Goal: Information Seeking & Learning: Find specific fact

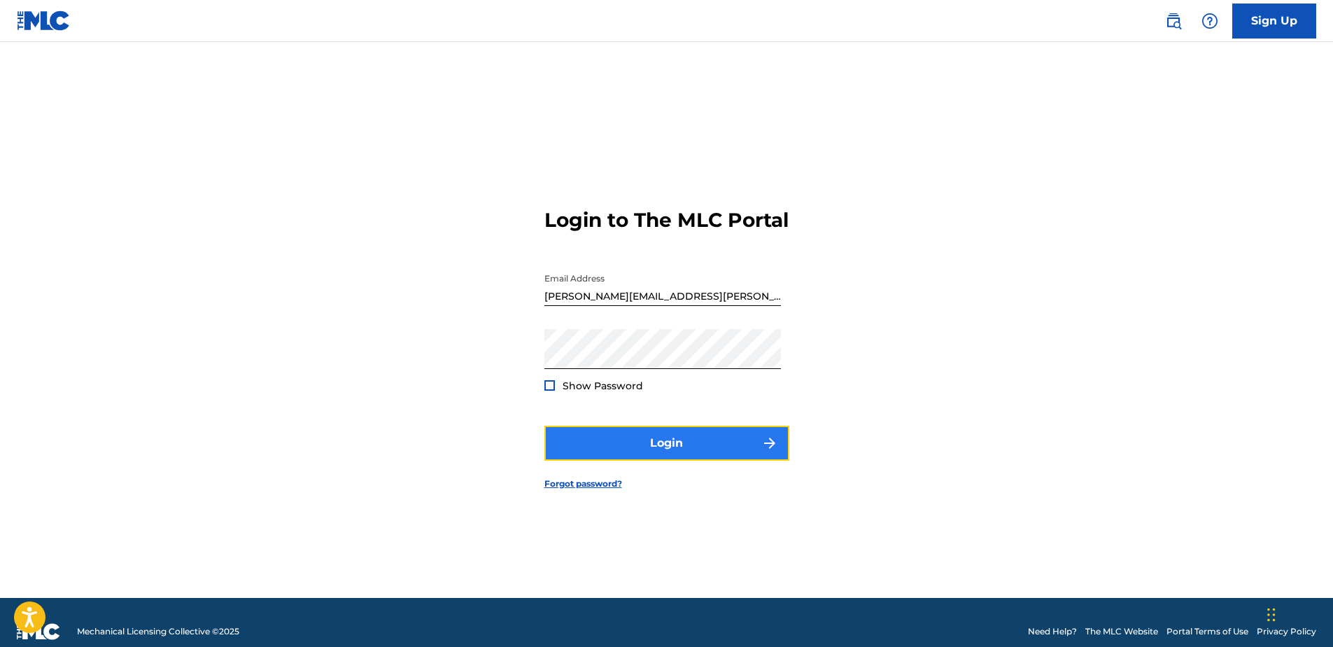
click at [647, 460] on button "Login" at bounding box center [666, 442] width 245 height 35
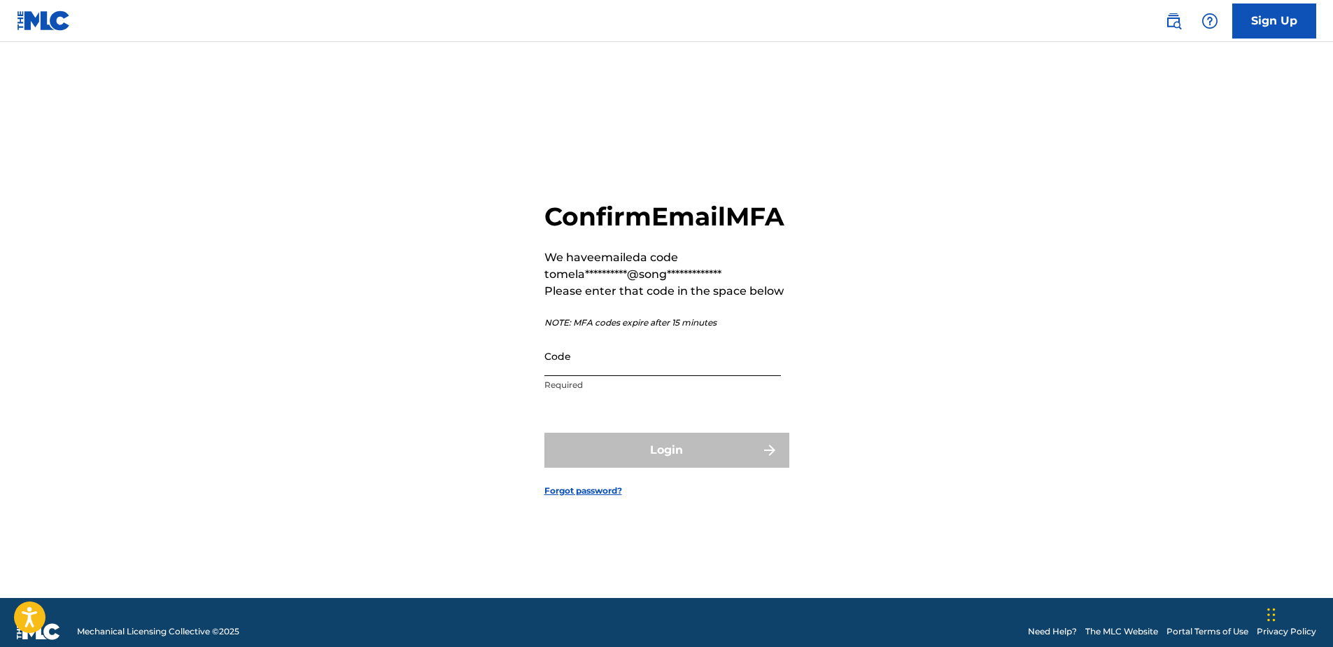
click at [637, 369] on input "Code" at bounding box center [662, 356] width 237 height 40
click at [558, 376] on input "Code" at bounding box center [662, 356] width 237 height 40
paste input "903727"
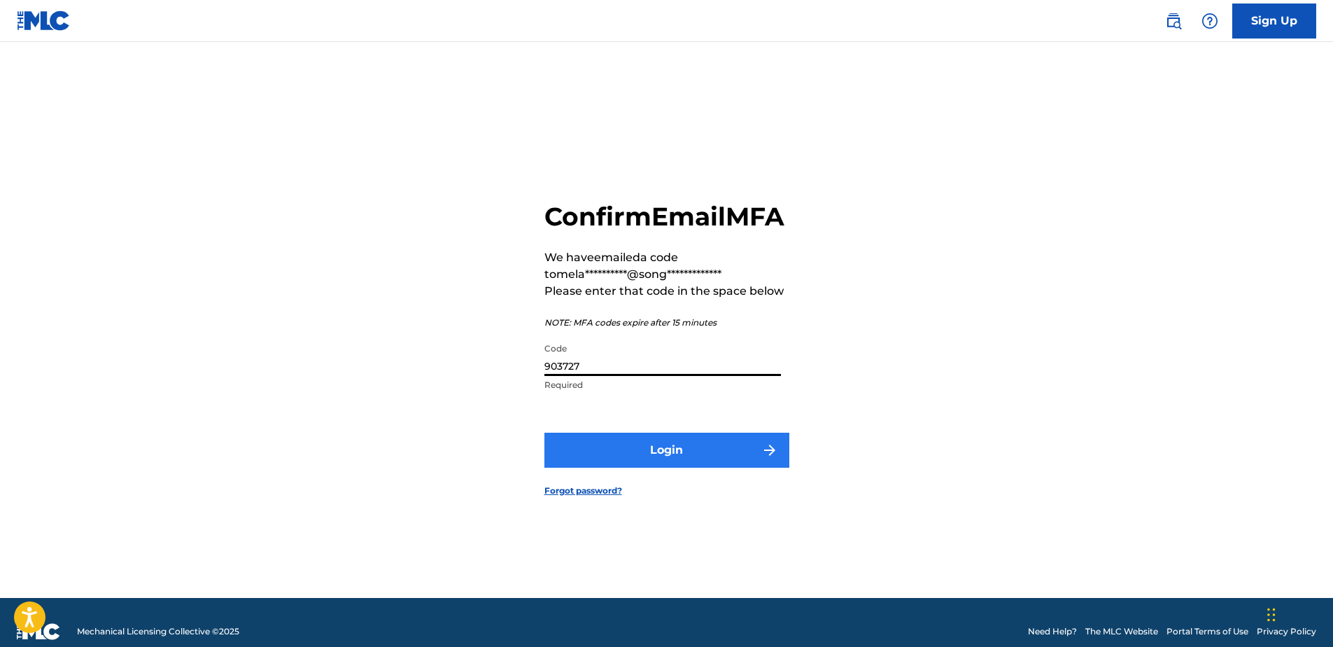
type input "903727"
click at [675, 467] on button "Login" at bounding box center [666, 449] width 245 height 35
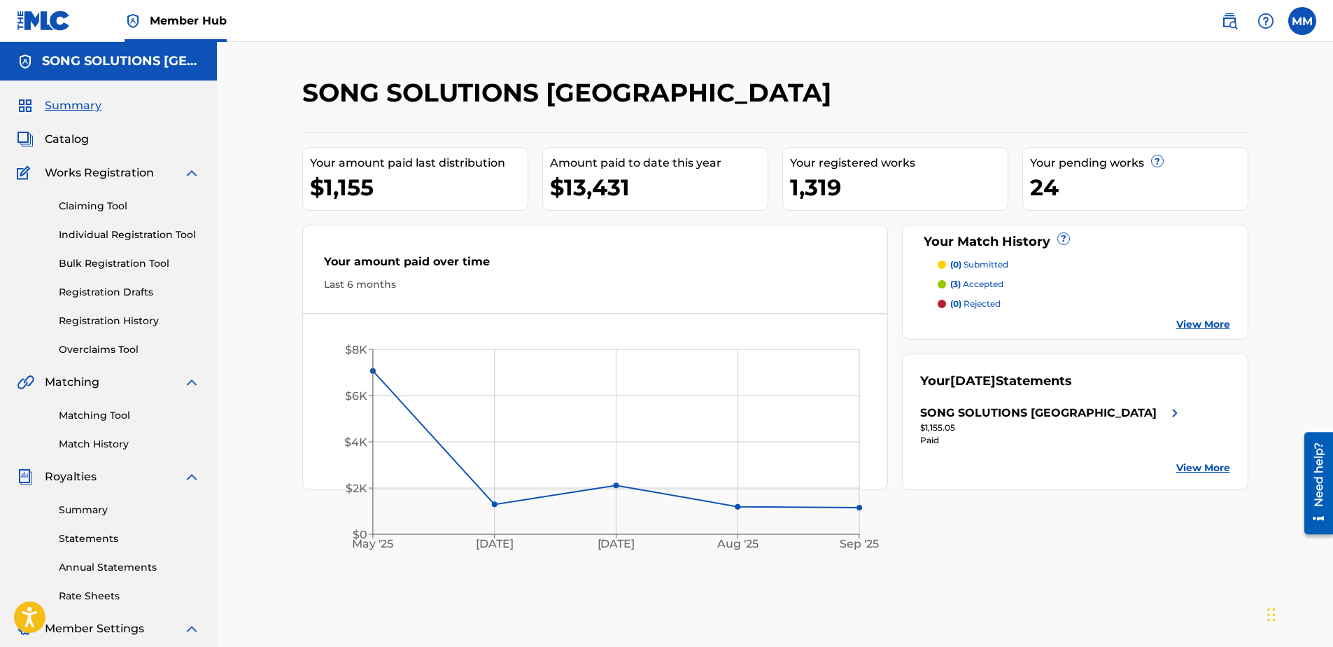
drag, startPoint x: 1238, startPoint y: 30, endPoint x: 1218, endPoint y: 38, distance: 22.0
click at [1238, 30] on link at bounding box center [1229, 21] width 28 height 28
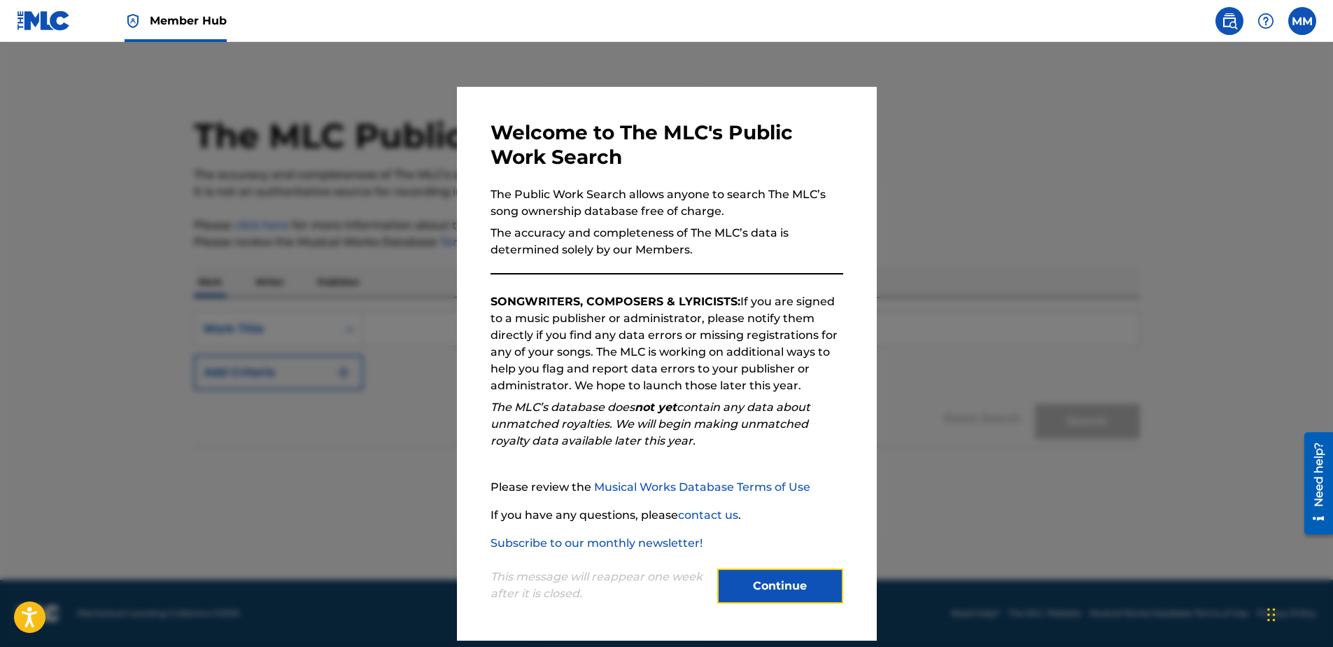
click at [784, 596] on button "Continue" at bounding box center [780, 585] width 126 height 35
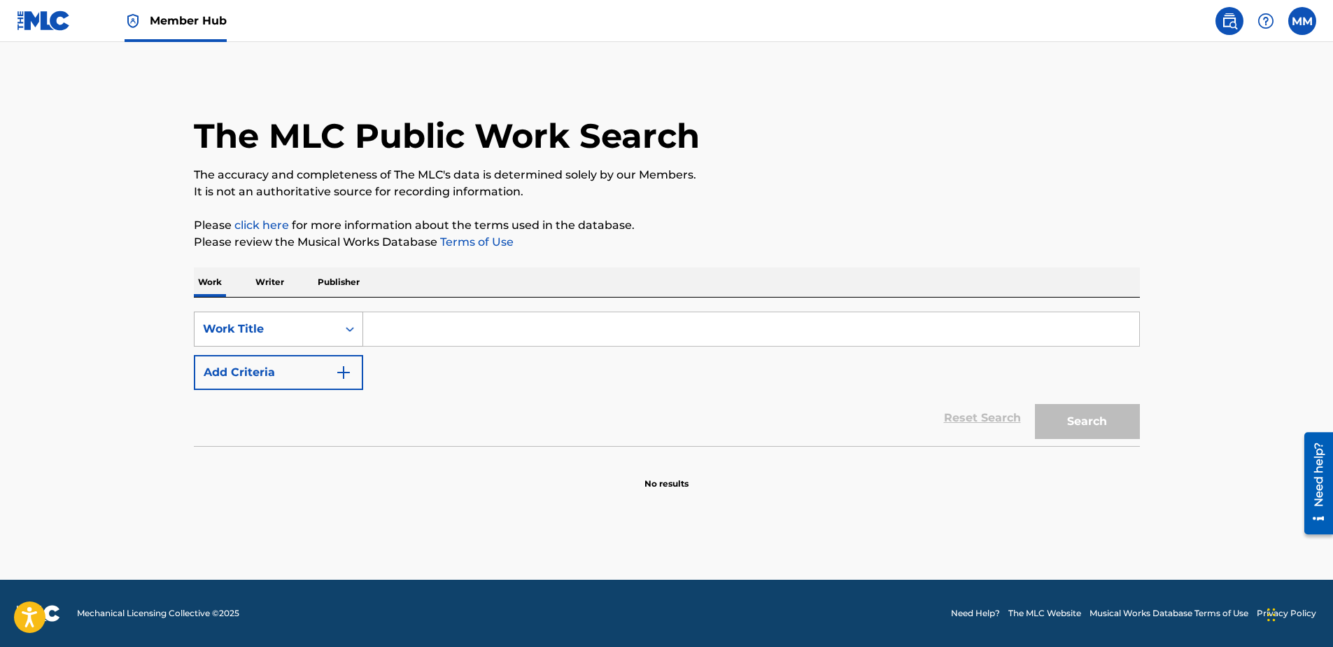
click at [241, 328] on div "Work Title" at bounding box center [266, 328] width 126 height 17
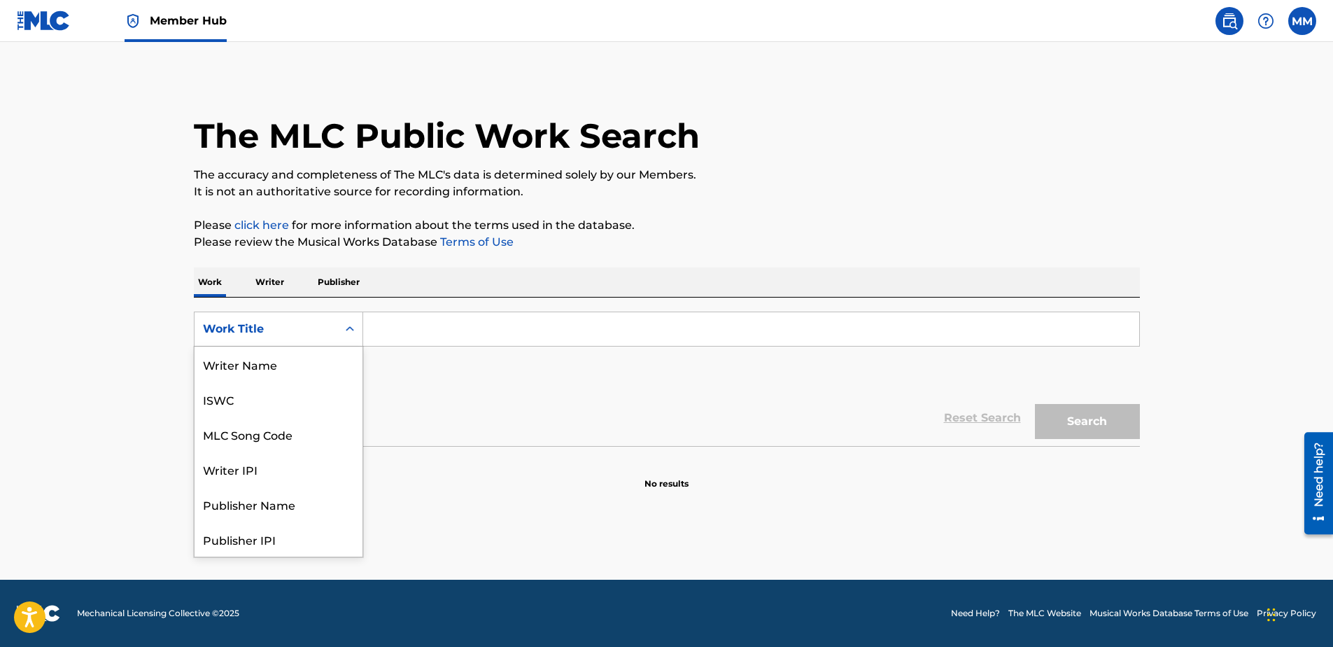
scroll to position [70, 0]
click at [240, 372] on div "MLC Song Code" at bounding box center [279, 363] width 168 height 35
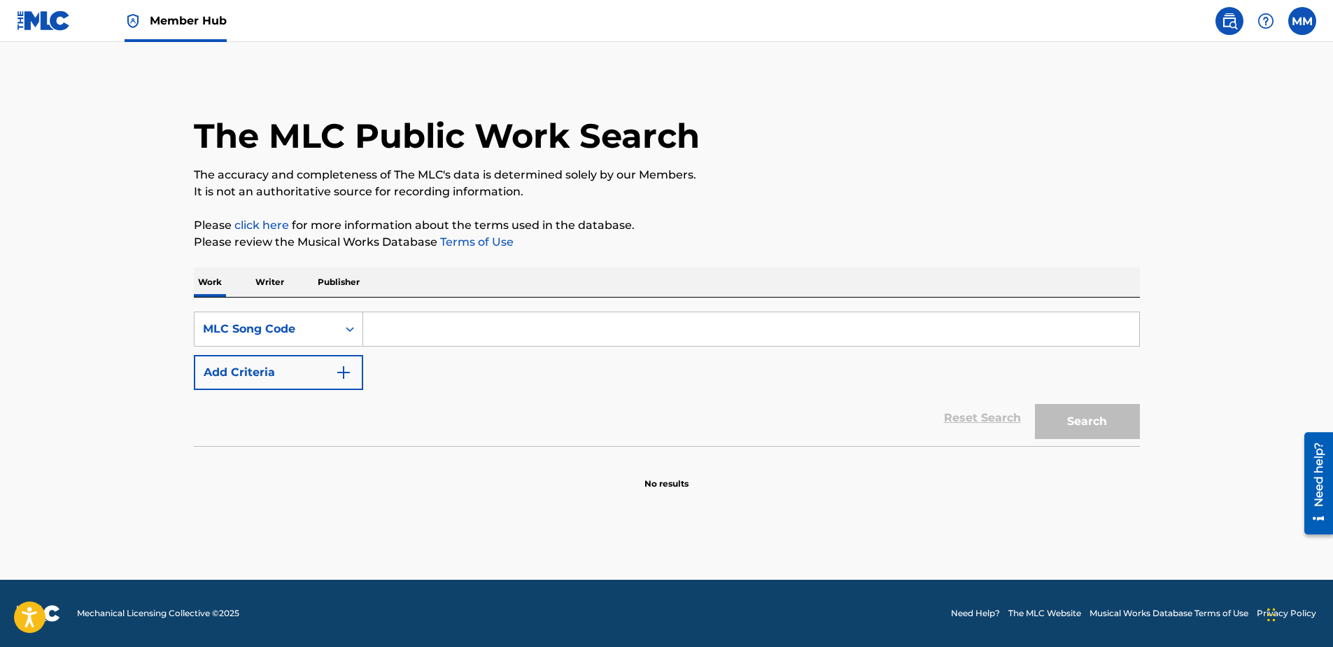
click at [414, 334] on input "Search Form" at bounding box center [751, 329] width 776 height 34
type input "od1iii"
click at [1035, 404] on button "Search" at bounding box center [1087, 421] width 105 height 35
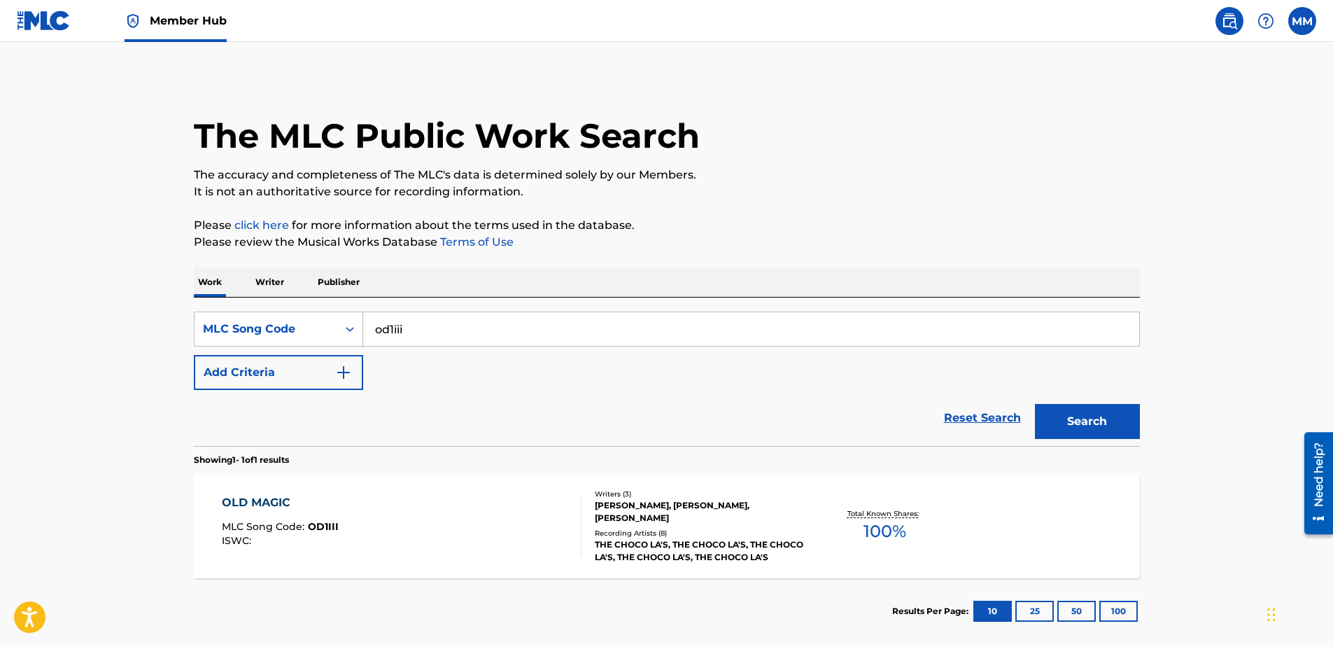
click at [282, 499] on div "OLD MAGIC" at bounding box center [280, 502] width 117 height 17
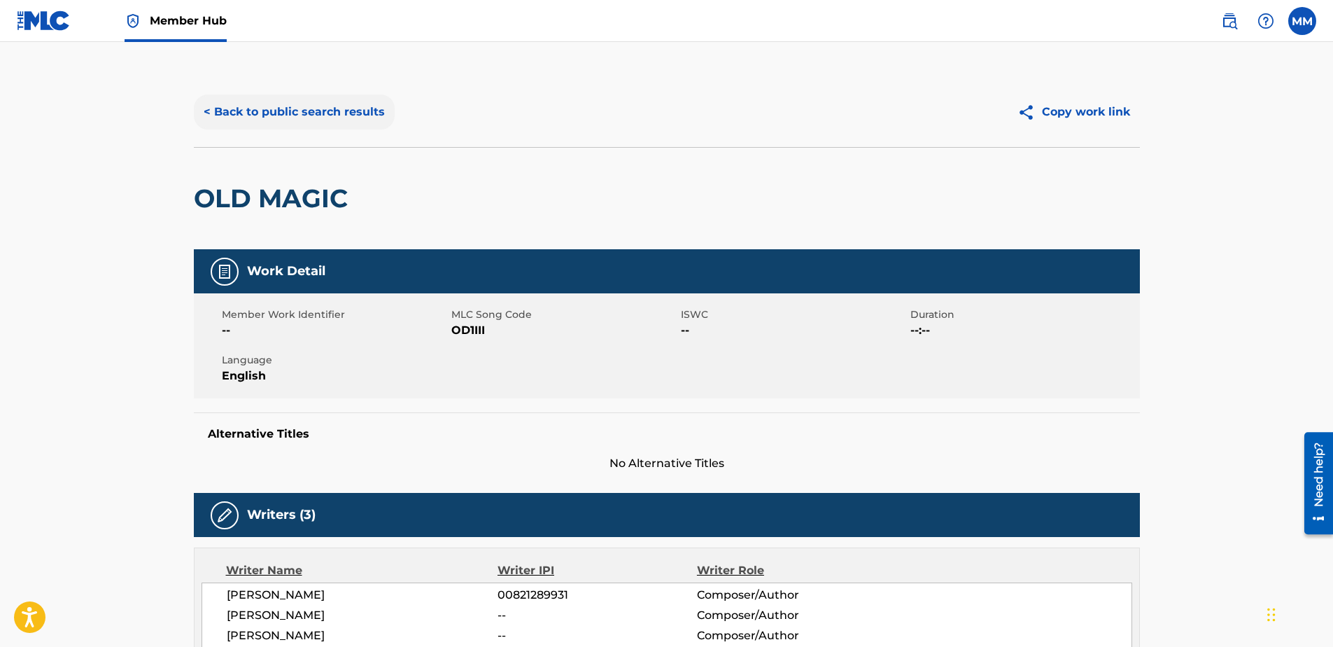
click at [283, 113] on button "< Back to public search results" at bounding box center [294, 111] width 201 height 35
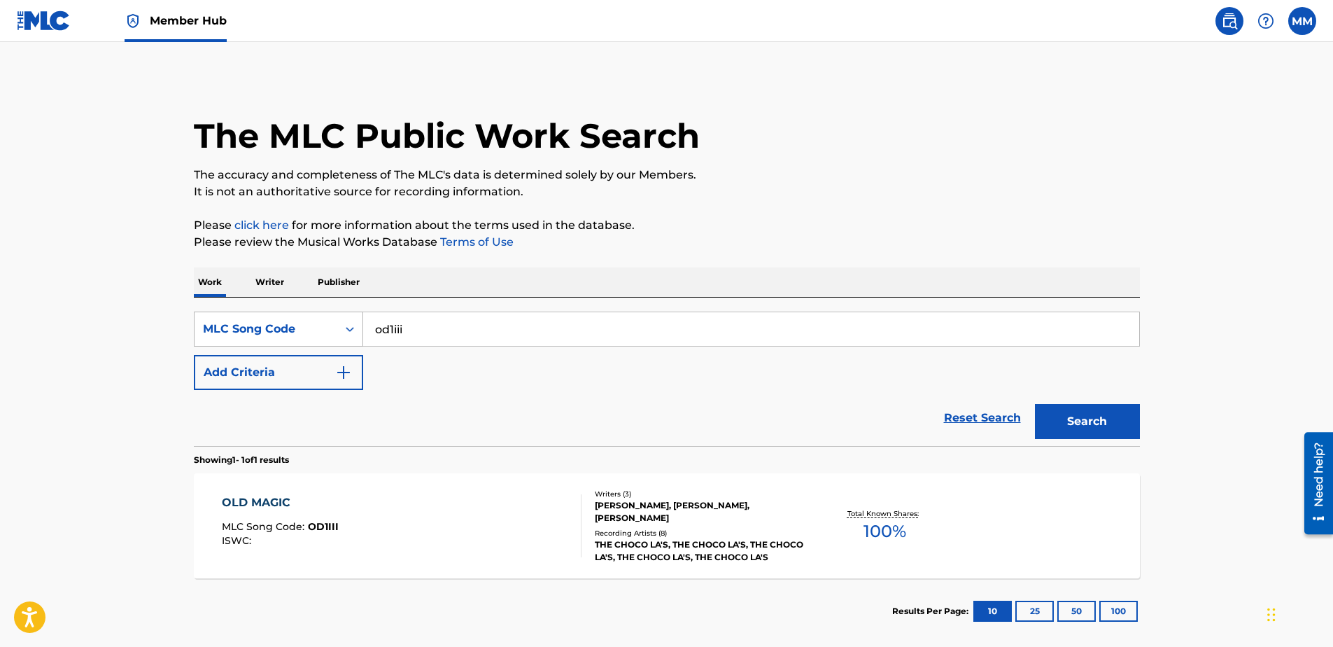
drag, startPoint x: 484, startPoint y: 325, endPoint x: 332, endPoint y: 341, distance: 152.8
click at [332, 341] on div "SearchWithCriteriacd25ee82-26d1-40bd-bf52-04a92bc792ed MLC Song Code od1iii" at bounding box center [667, 328] width 946 height 35
type input "RA561O"
click at [1035, 404] on button "Search" at bounding box center [1087, 421] width 105 height 35
click at [349, 499] on div "RISE MLC Song Code : RA561O ISWC :" at bounding box center [402, 525] width 360 height 63
